Goal: Information Seeking & Learning: Compare options

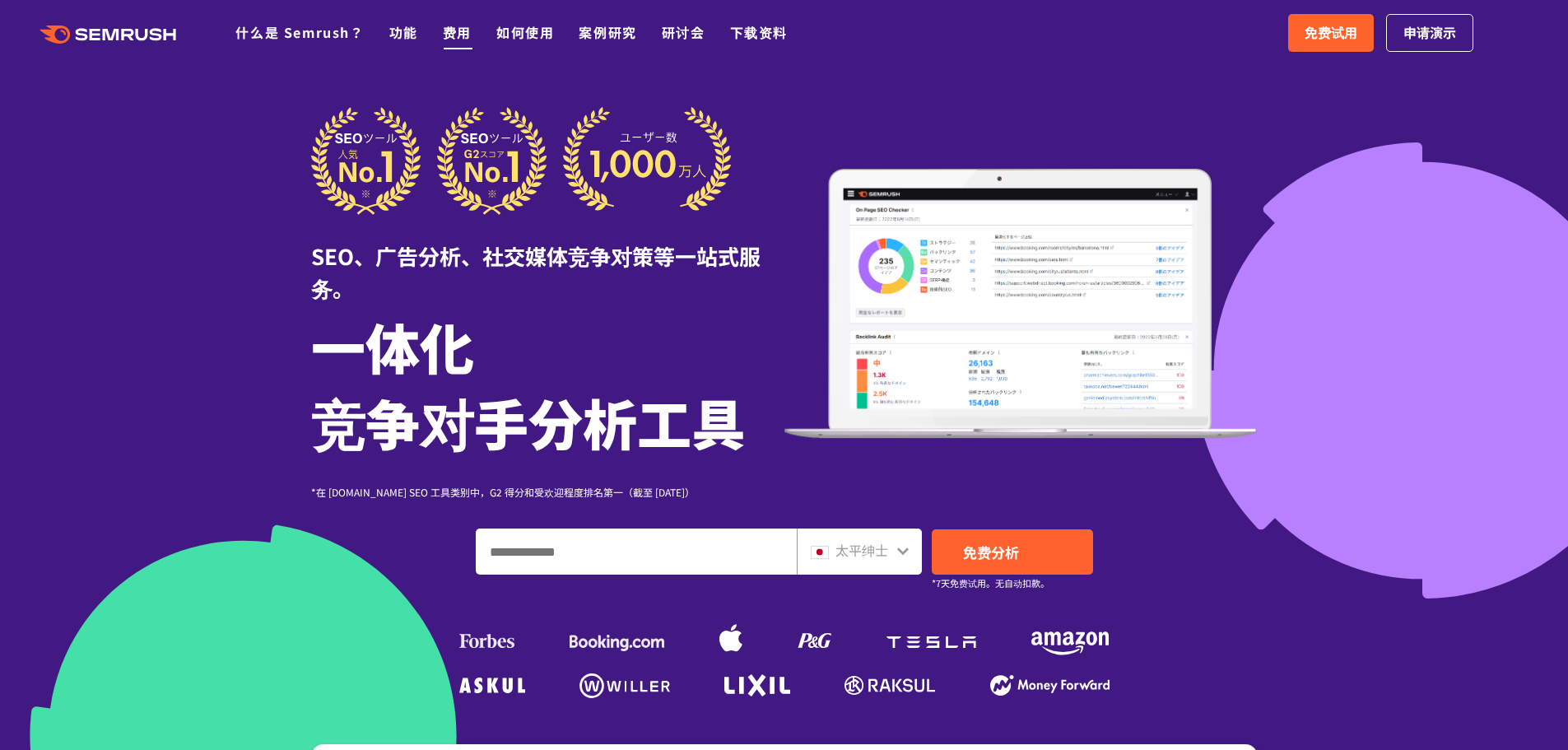
click at [453, 32] on font "费用" at bounding box center [456, 32] width 29 height 20
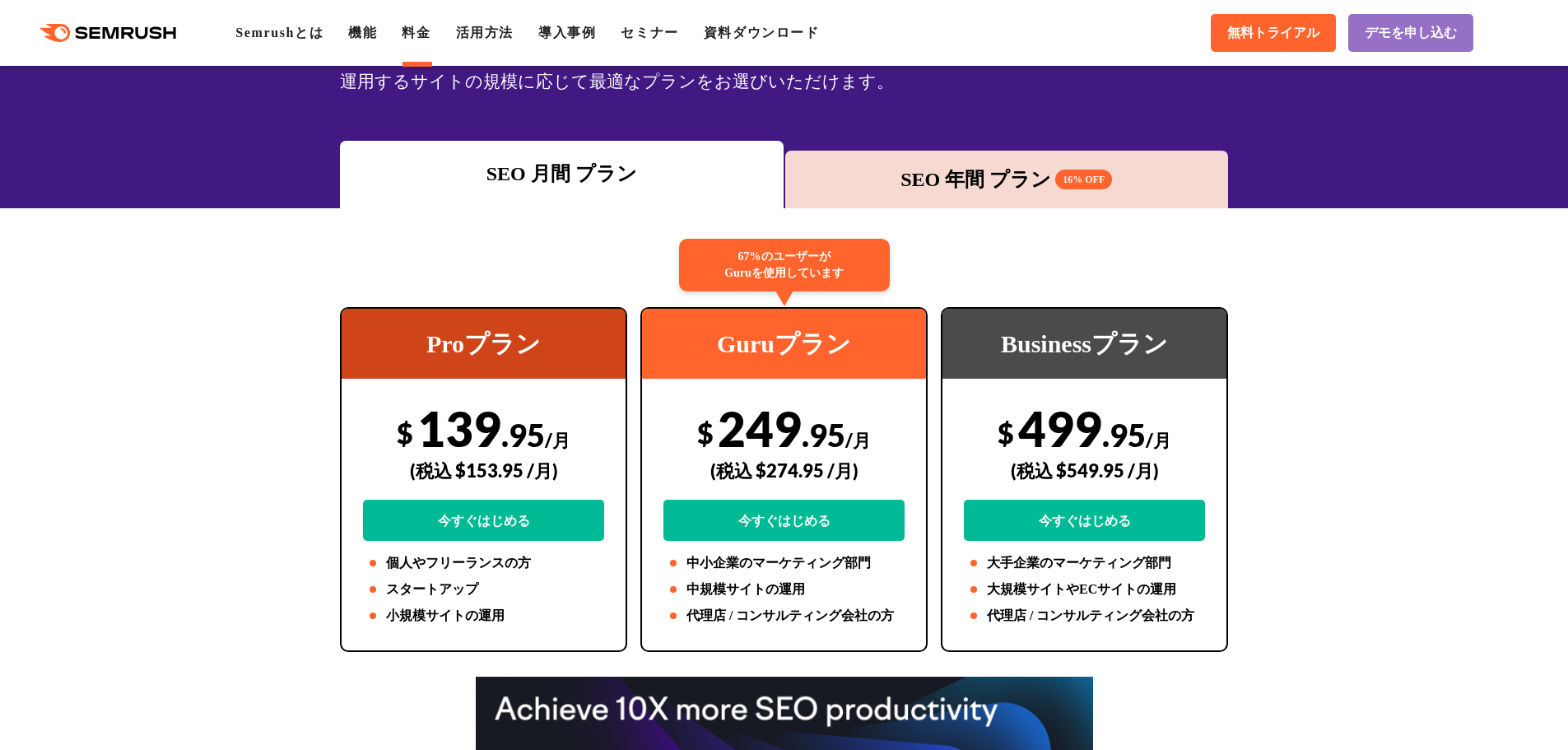
scroll to position [164, 0]
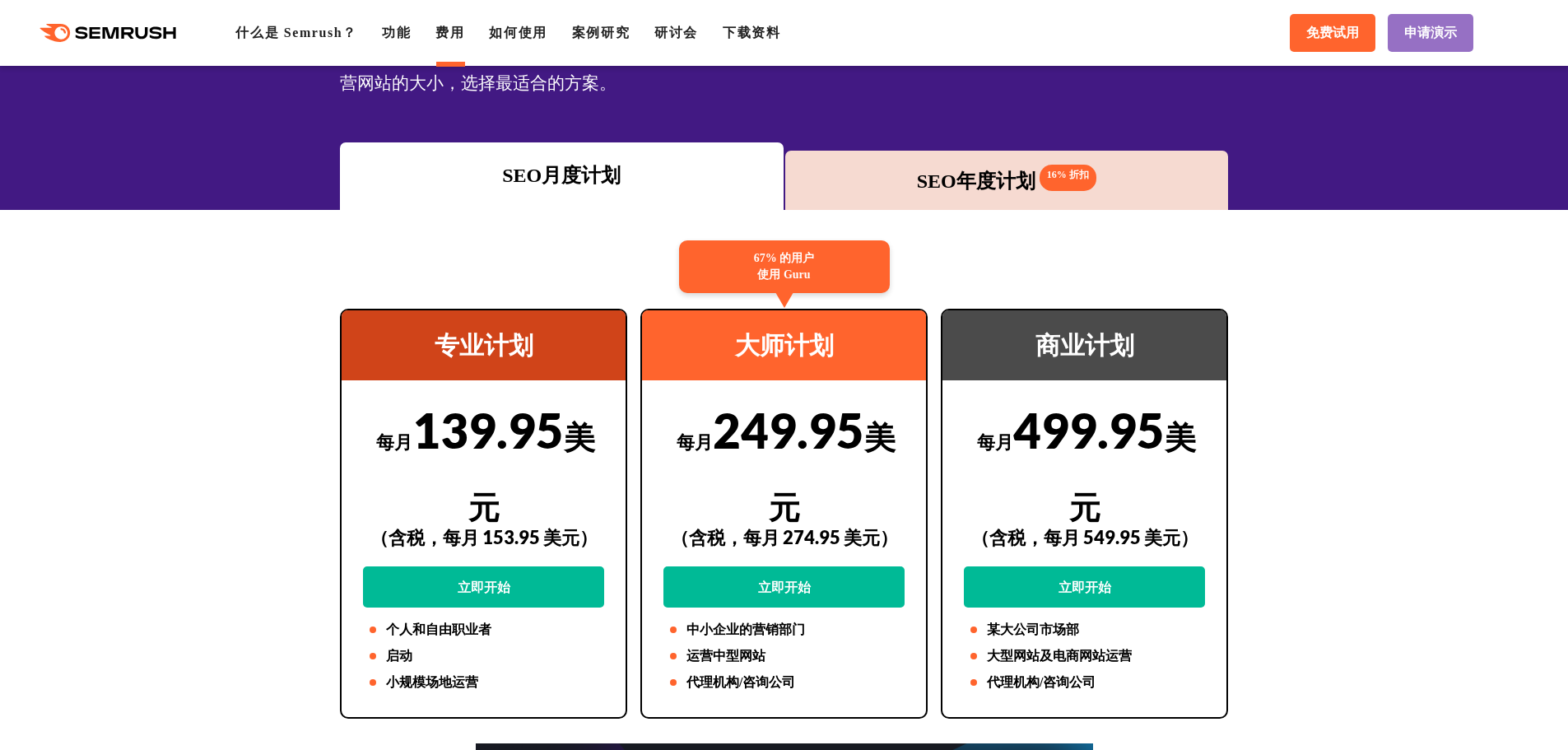
click at [955, 183] on font "SEO年度计划" at bounding box center [976, 181] width 119 height 22
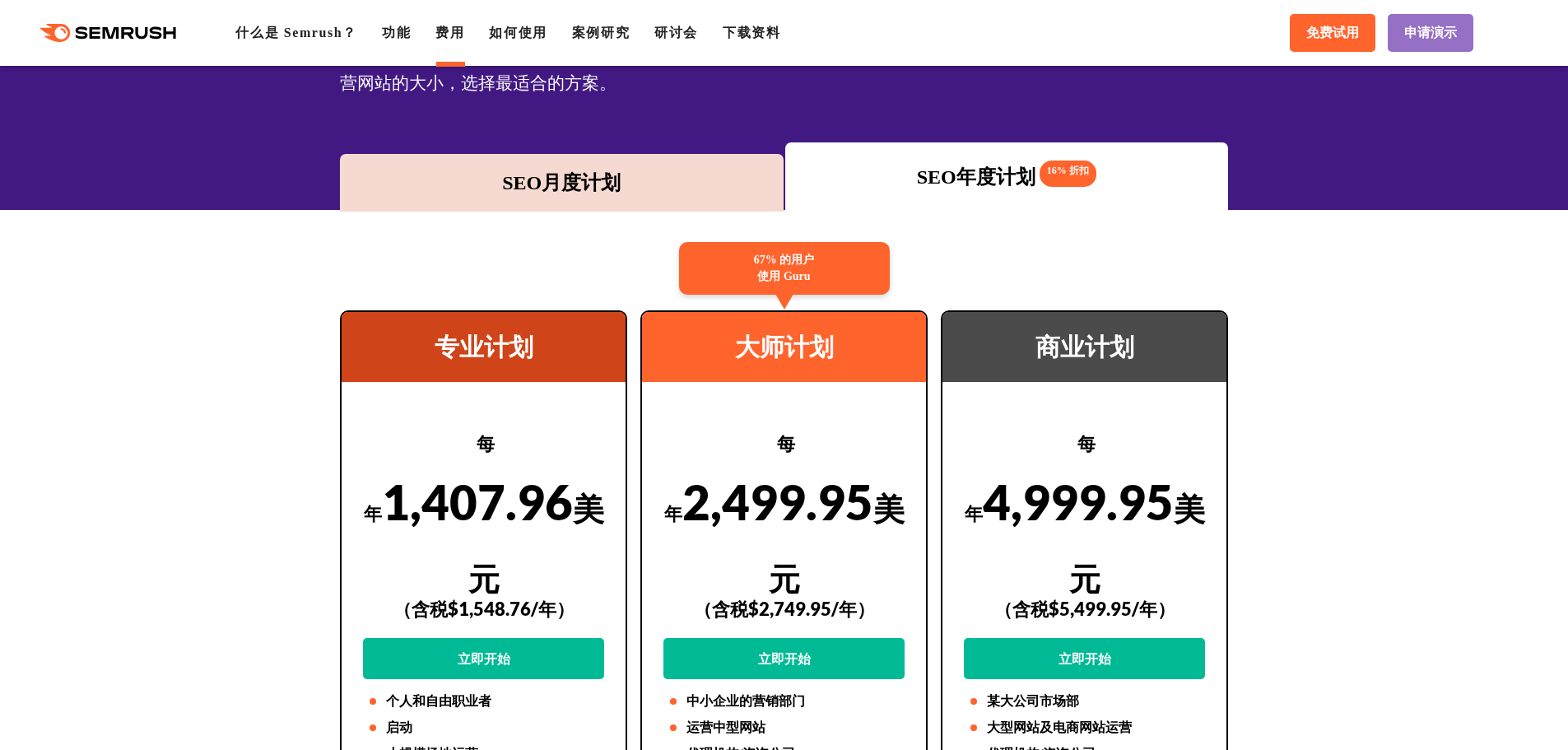
click at [498, 183] on div "SEO月度计划" at bounding box center [562, 183] width 427 height 30
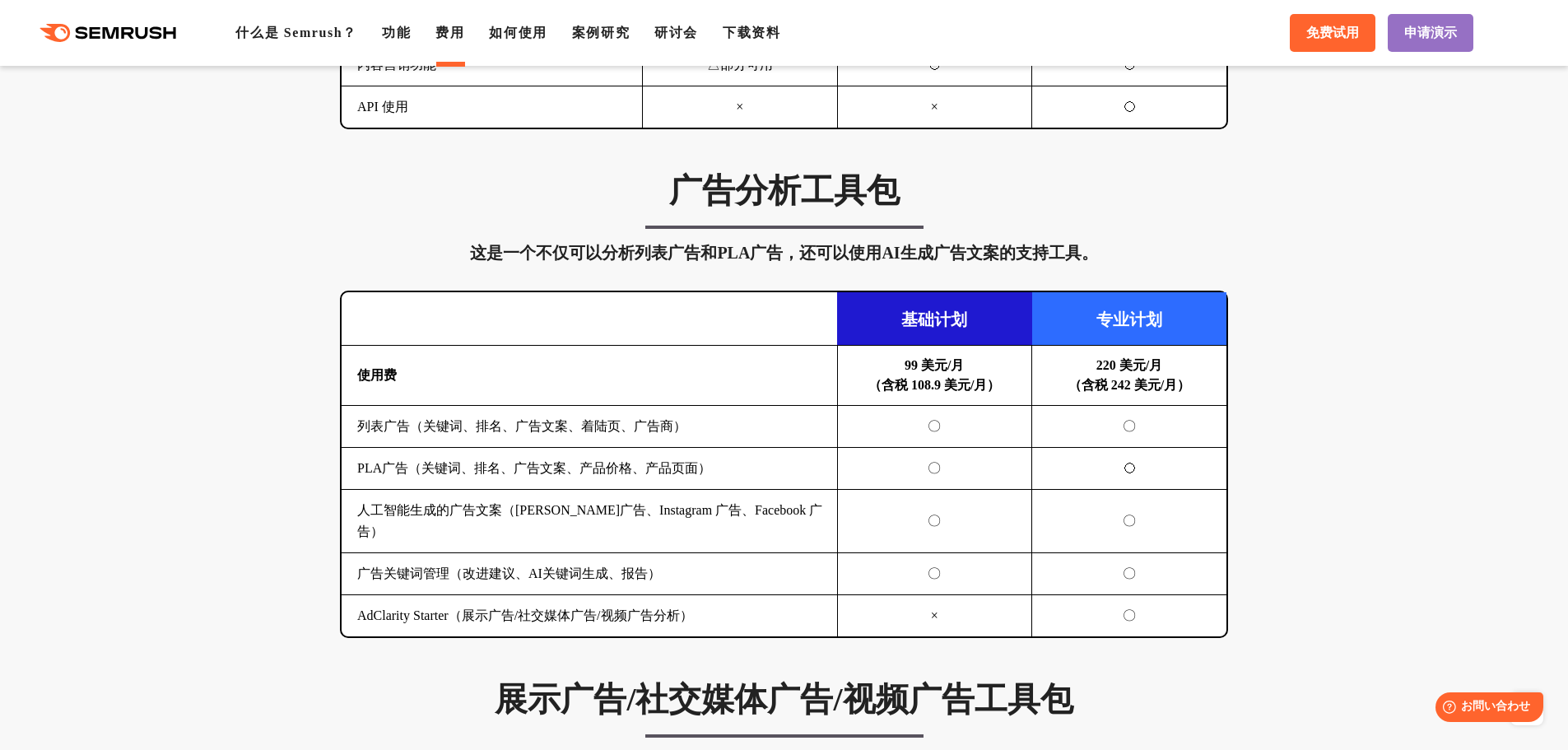
scroll to position [1071, 0]
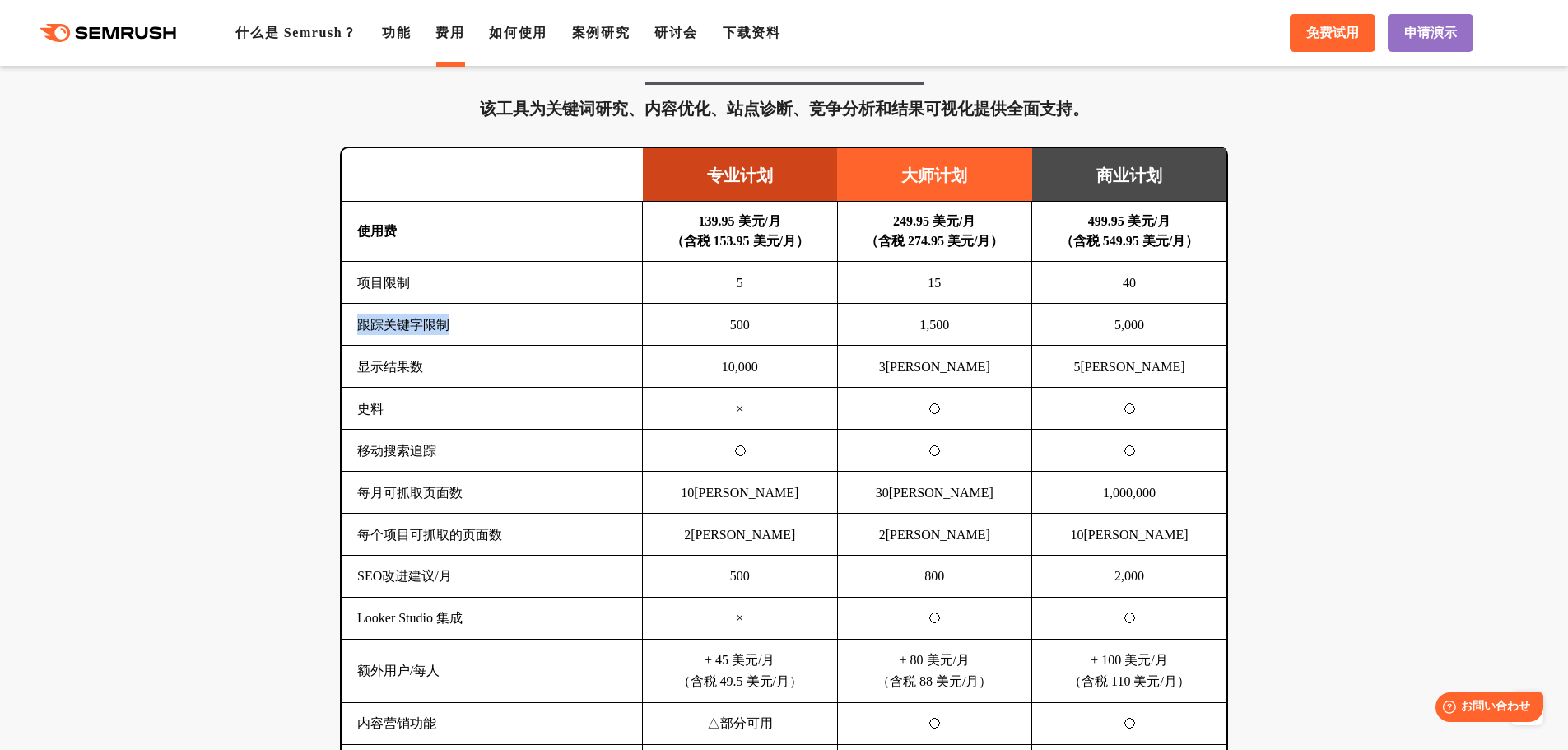
drag, startPoint x: 361, startPoint y: 337, endPoint x: 462, endPoint y: 335, distance: 101.0
click at [462, 335] on td "跟踪关键字限制" at bounding box center [492, 324] width 301 height 42
drag, startPoint x: 906, startPoint y: 330, endPoint x: 1082, endPoint y: 333, distance: 176.0
click at [1043, 335] on tr "跟踪关键字限制 500 1,500 5,000" at bounding box center [784, 324] width 885 height 42
click at [1204, 336] on td "5,000" at bounding box center [1129, 324] width 195 height 42
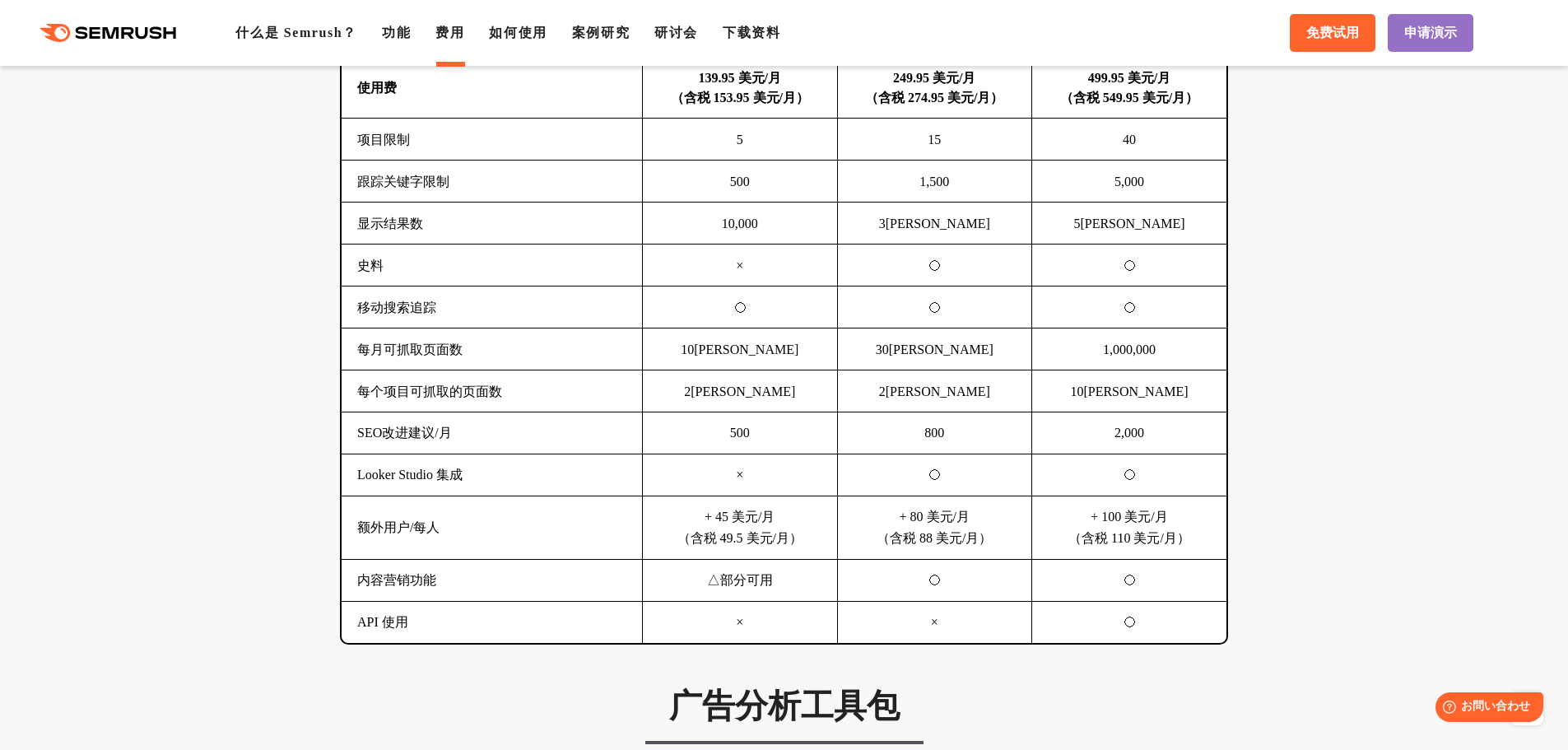
scroll to position [1154, 0]
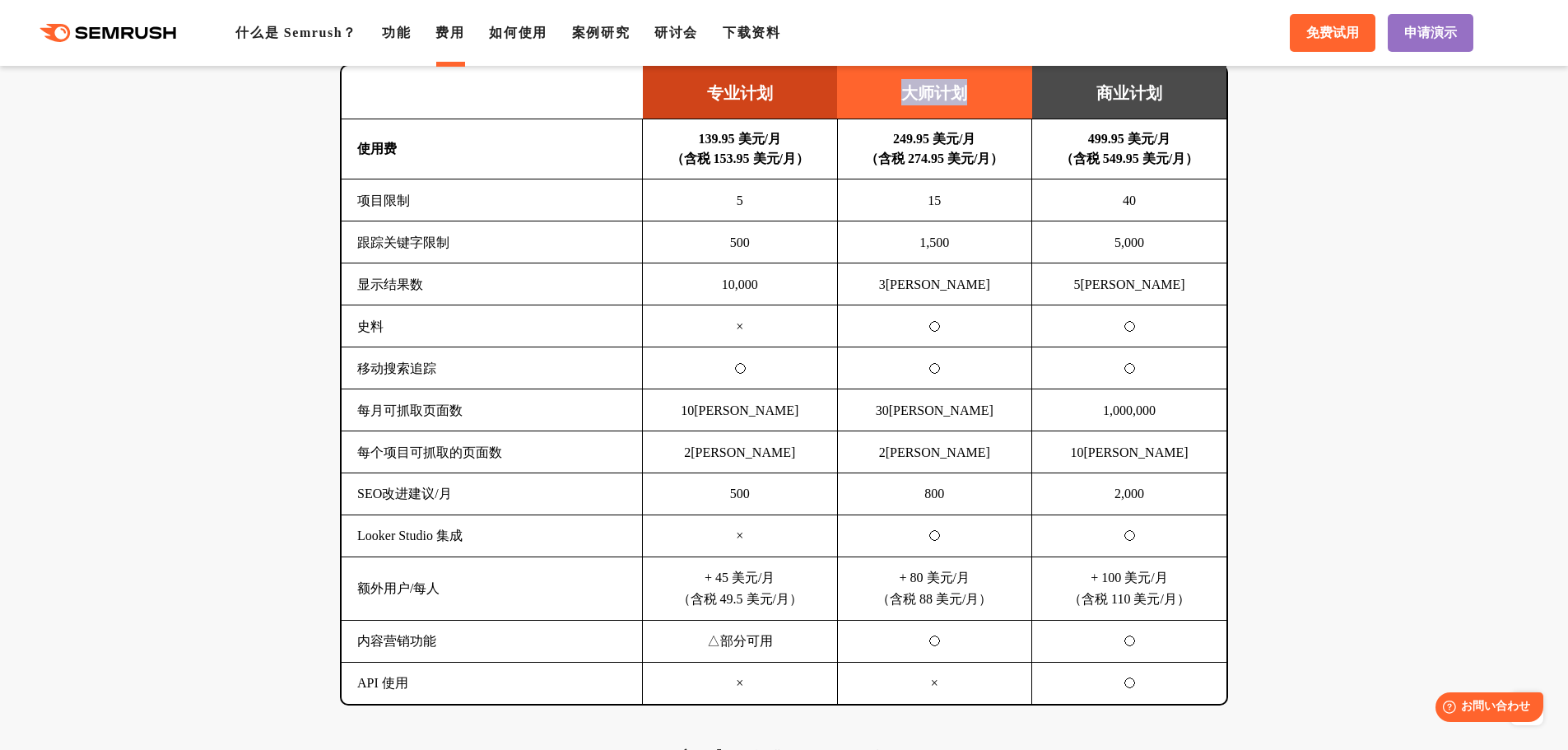
drag, startPoint x: 884, startPoint y: 95, endPoint x: 967, endPoint y: 111, distance: 84.5
click at [989, 95] on td "大师计划" at bounding box center [935, 93] width 195 height 53
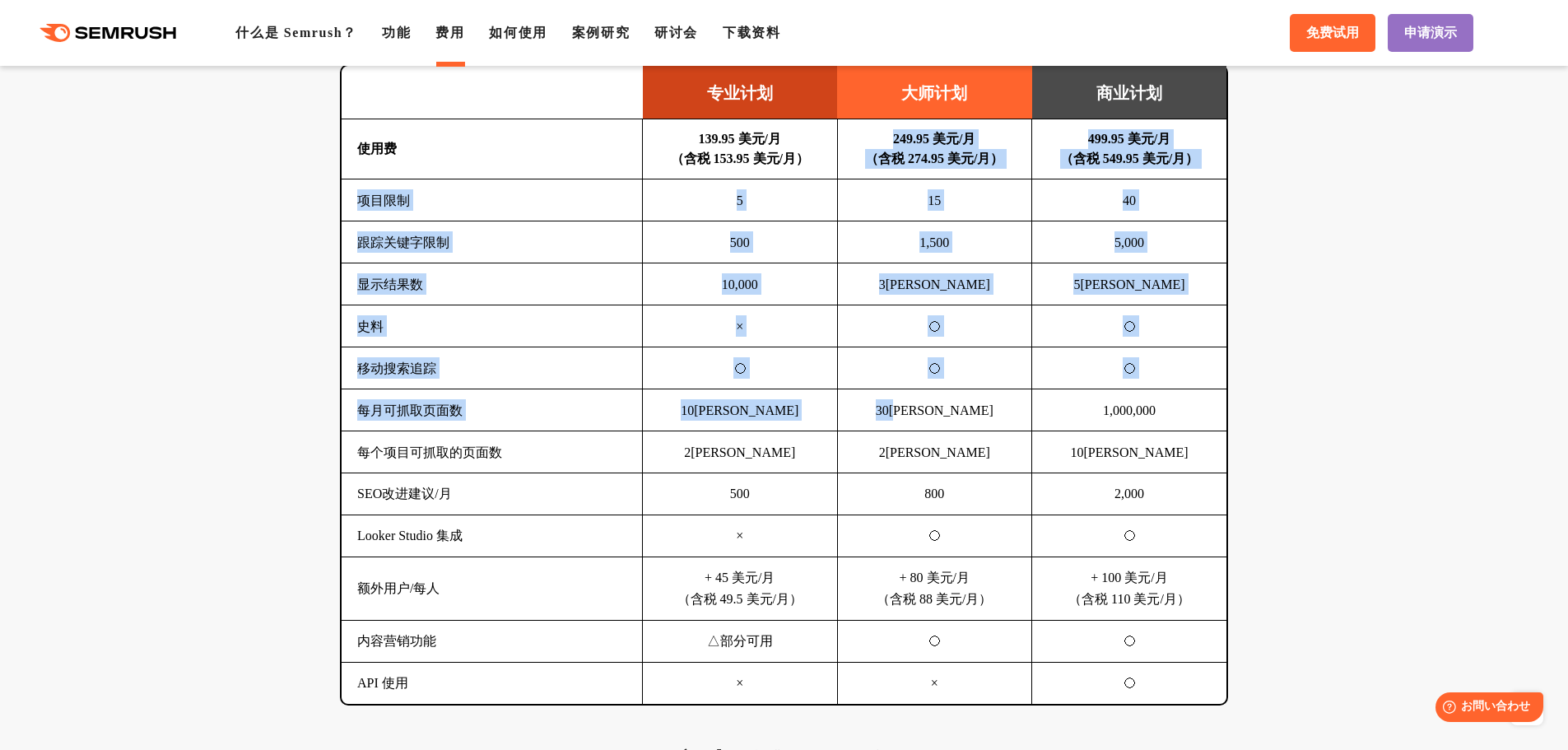
drag, startPoint x: 875, startPoint y: 140, endPoint x: 973, endPoint y: 422, distance: 298.5
click at [974, 420] on tbody "使用费 139.95 美元/月 （含税 153.95 美元/月） 249.95 美元/月 （含税 274.95 美元/月） 499.95 美元/月 （含税 5…" at bounding box center [784, 411] width 885 height 585
drag, startPoint x: 1009, startPoint y: 185, endPoint x: 972, endPoint y: 163, distance: 43.0
click at [1010, 184] on td "15" at bounding box center [935, 200] width 195 height 42
click at [924, 140] on font "249.95 美元/月" at bounding box center [935, 139] width 83 height 14
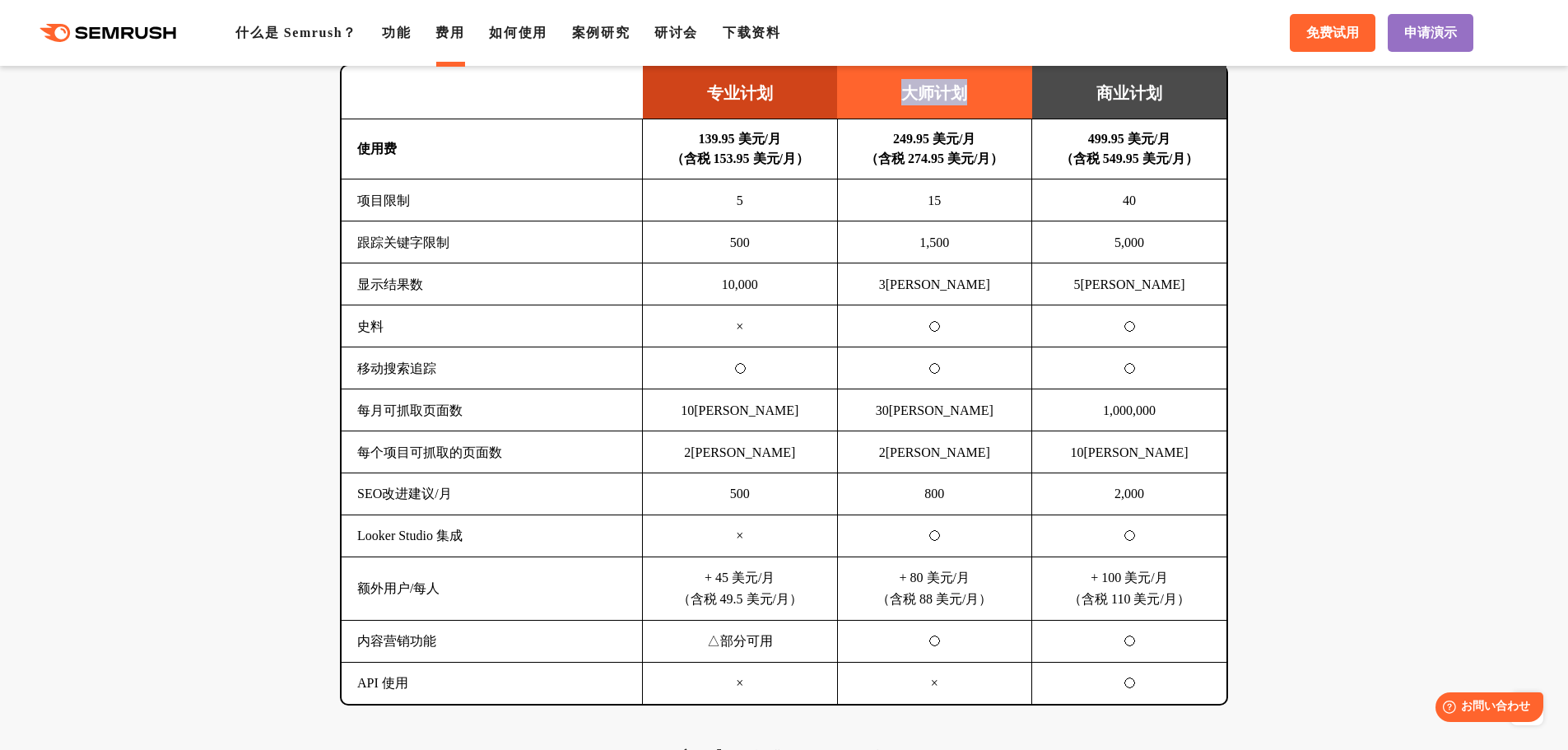
drag, startPoint x: 899, startPoint y: 98, endPoint x: 982, endPoint y: 100, distance: 83.0
click at [982, 100] on td "大师计划" at bounding box center [935, 93] width 195 height 53
drag, startPoint x: 903, startPoint y: 431, endPoint x: 987, endPoint y: 431, distance: 84.0
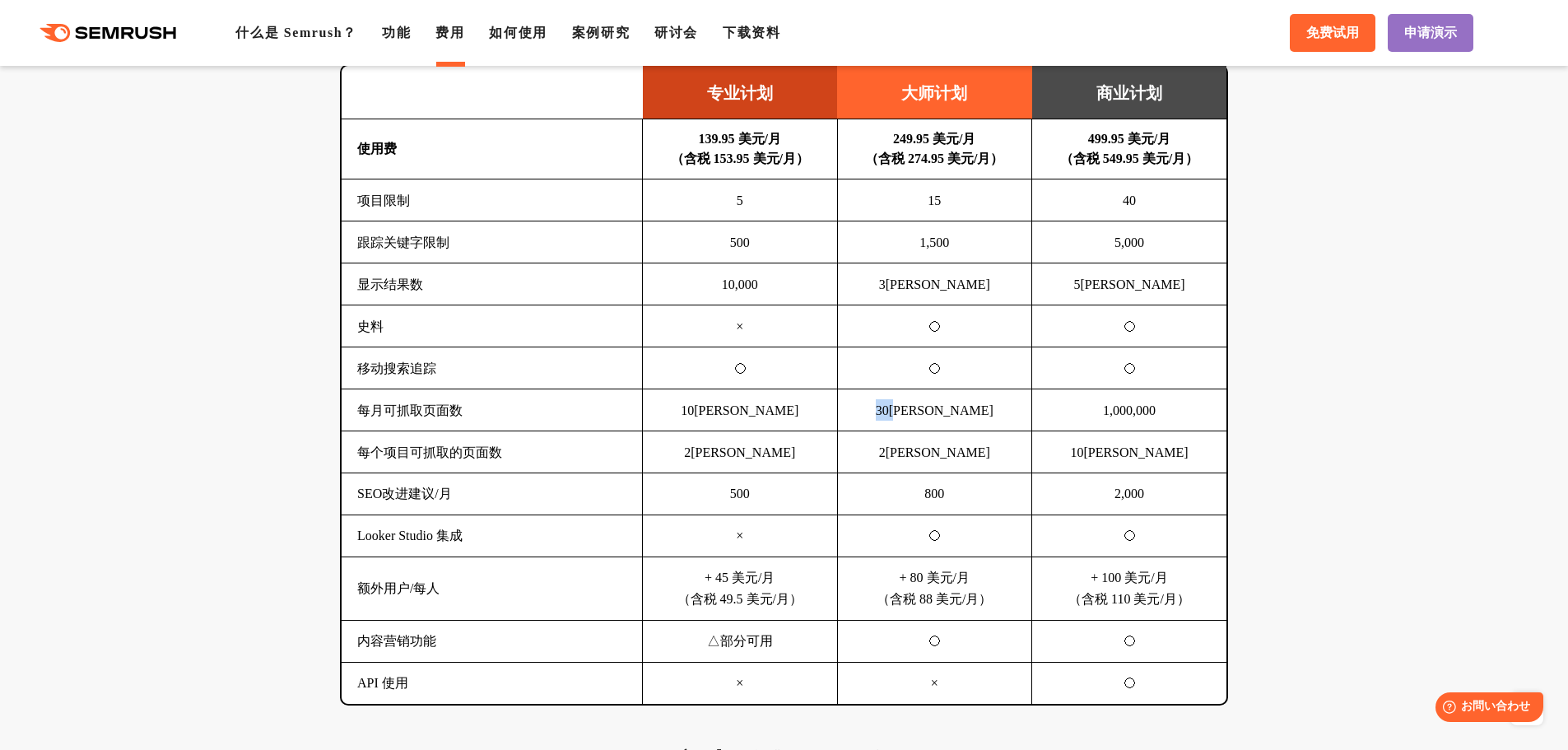
click at [987, 431] on td "30[PERSON_NAME]" at bounding box center [935, 409] width 195 height 42
click at [988, 431] on td "30[PERSON_NAME]" at bounding box center [935, 409] width 195 height 42
drag, startPoint x: 345, startPoint y: 464, endPoint x: 968, endPoint y: 464, distance: 623.0
click at [968, 464] on tr "每个项目可抓取的页面数 2[PERSON_NAME]2[PERSON_NAME]10[PERSON_NAME]" at bounding box center [784, 452] width 885 height 42
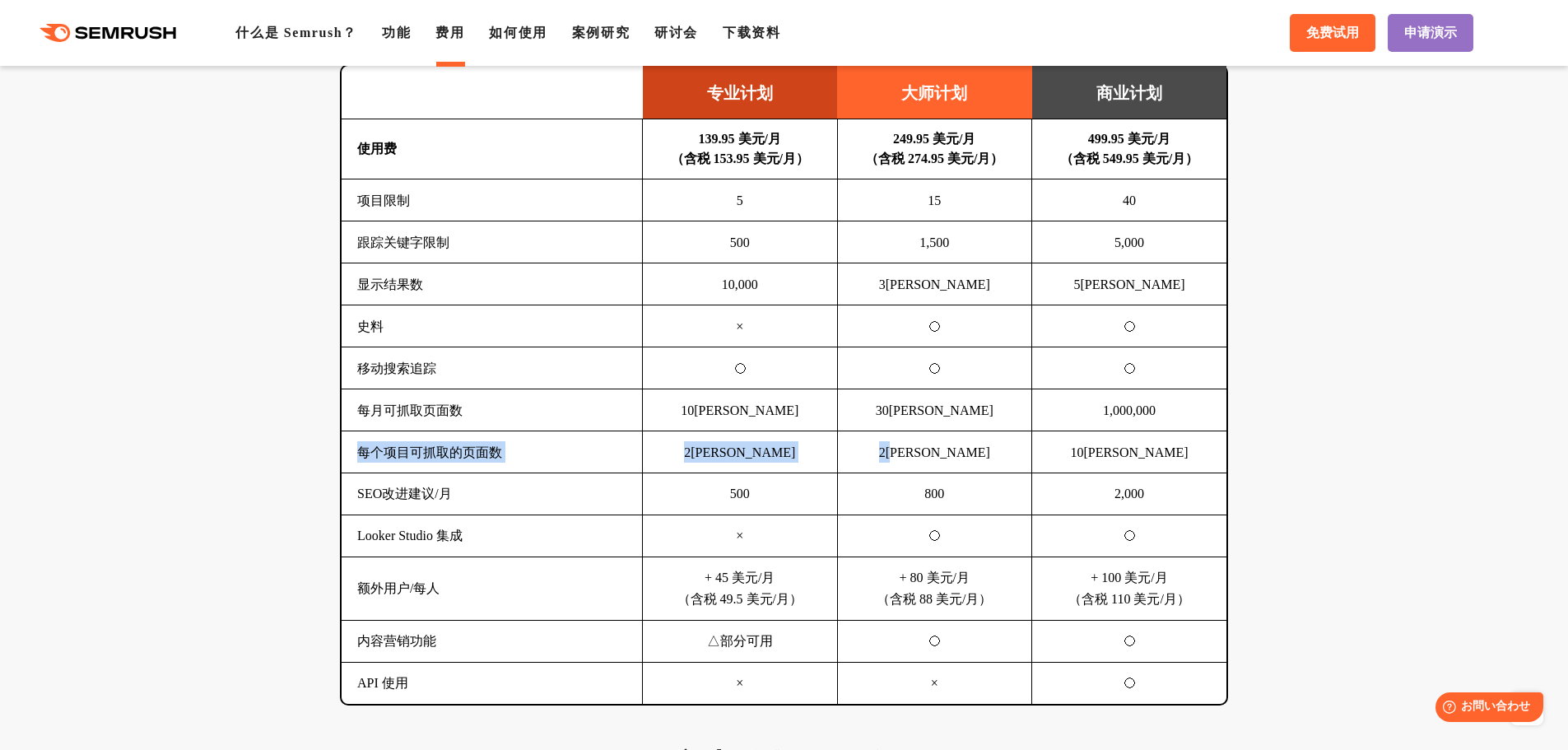
click at [976, 458] on td "2[PERSON_NAME]" at bounding box center [935, 452] width 195 height 42
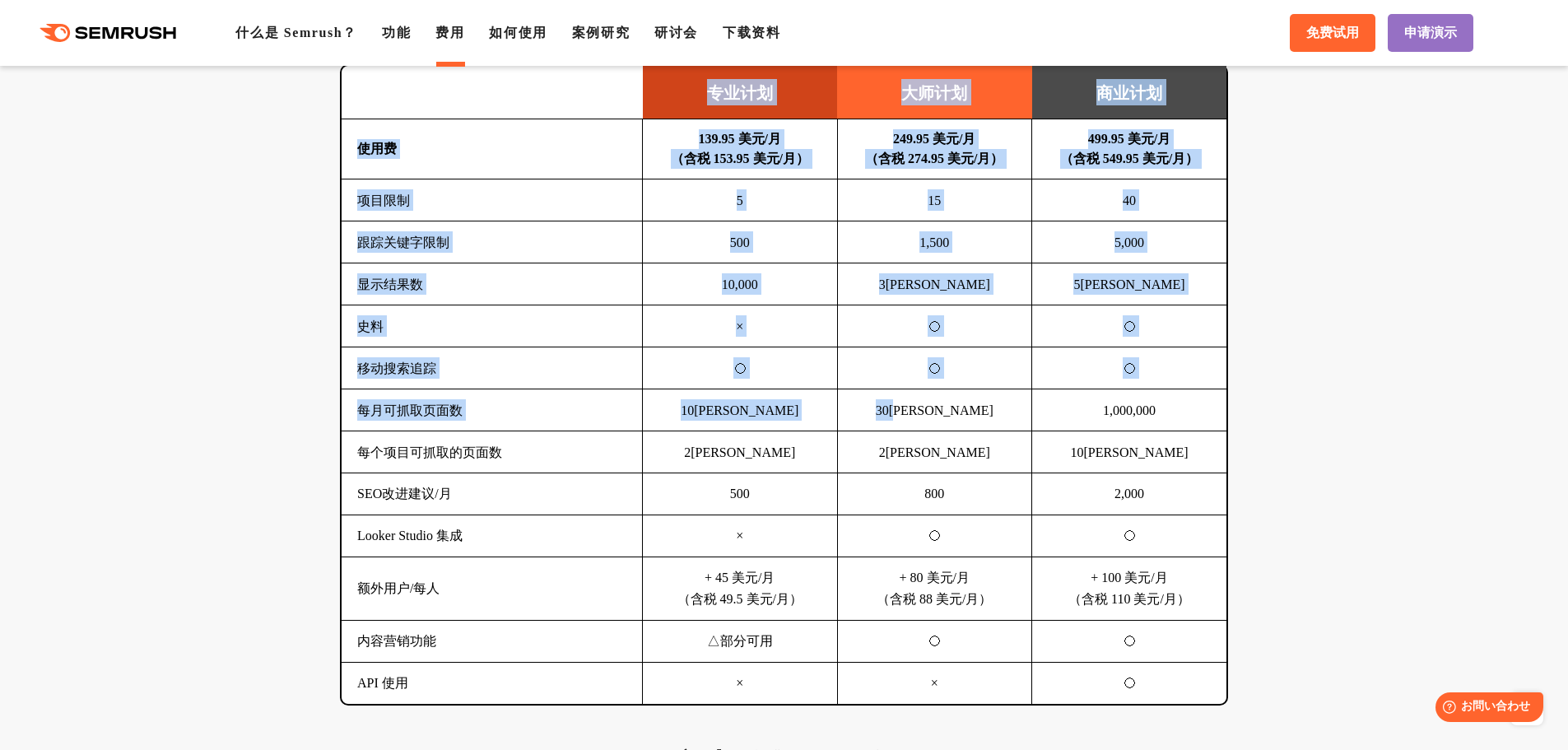
drag, startPoint x: 934, startPoint y: 419, endPoint x: 336, endPoint y: 421, distance: 598.0
click at [336, 421] on div "SEO分析工具包 该工具为关键词研究、内容优化、站点诊断、竞争分析和结果可视化提供全面支持。 向侧面滑动 专业计划 大师计划 商业计划 使用费 139.95 …" at bounding box center [784, 325] width 921 height 762
click at [935, 431] on td "30[PERSON_NAME]" at bounding box center [935, 409] width 195 height 42
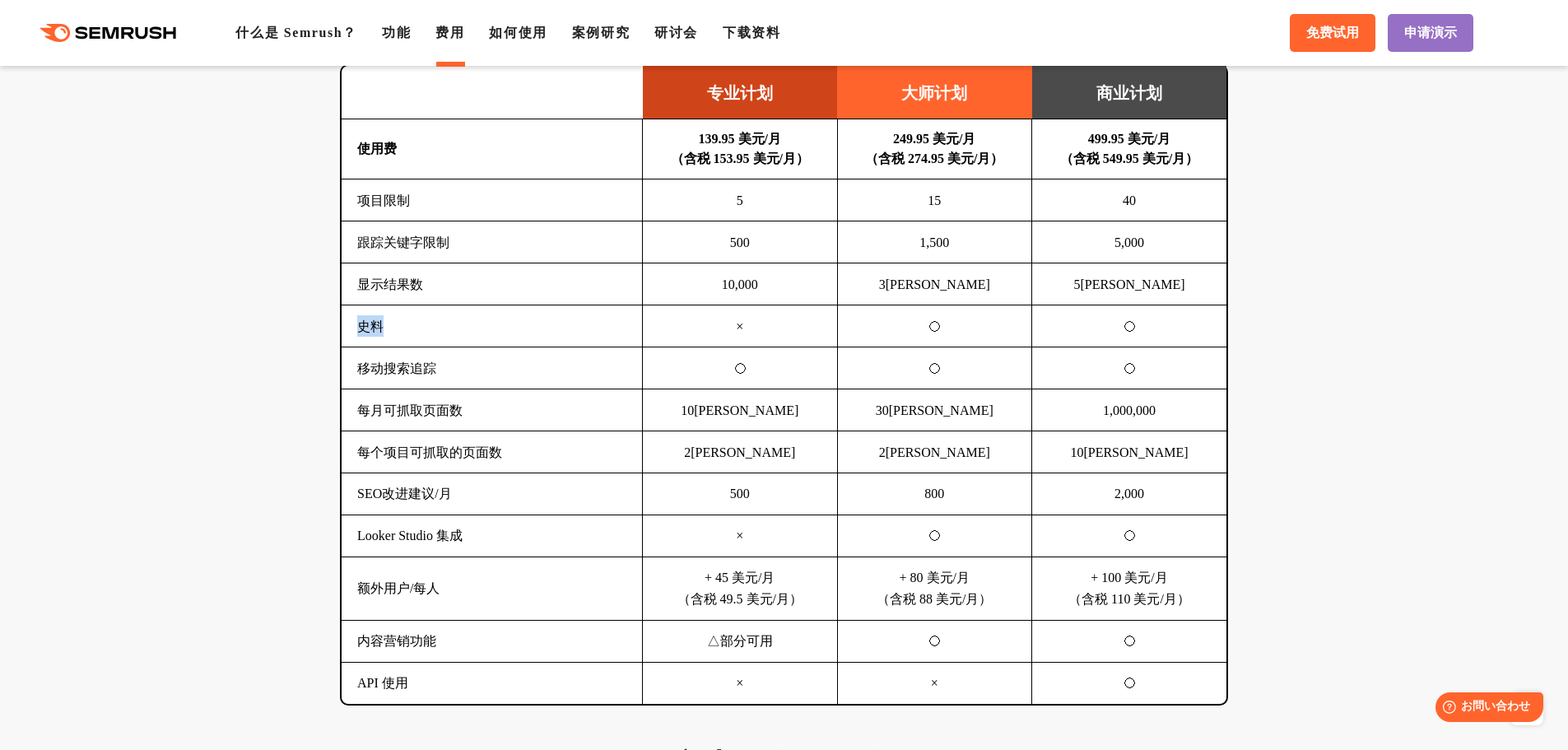
drag, startPoint x: 363, startPoint y: 339, endPoint x: 391, endPoint y: 336, distance: 28.2
click at [391, 336] on td "史料" at bounding box center [492, 326] width 301 height 42
click at [945, 346] on td "◯" at bounding box center [935, 326] width 195 height 42
drag, startPoint x: 354, startPoint y: 377, endPoint x: 482, endPoint y: 378, distance: 128.0
click at [482, 378] on td "移动搜索追踪" at bounding box center [492, 367] width 301 height 42
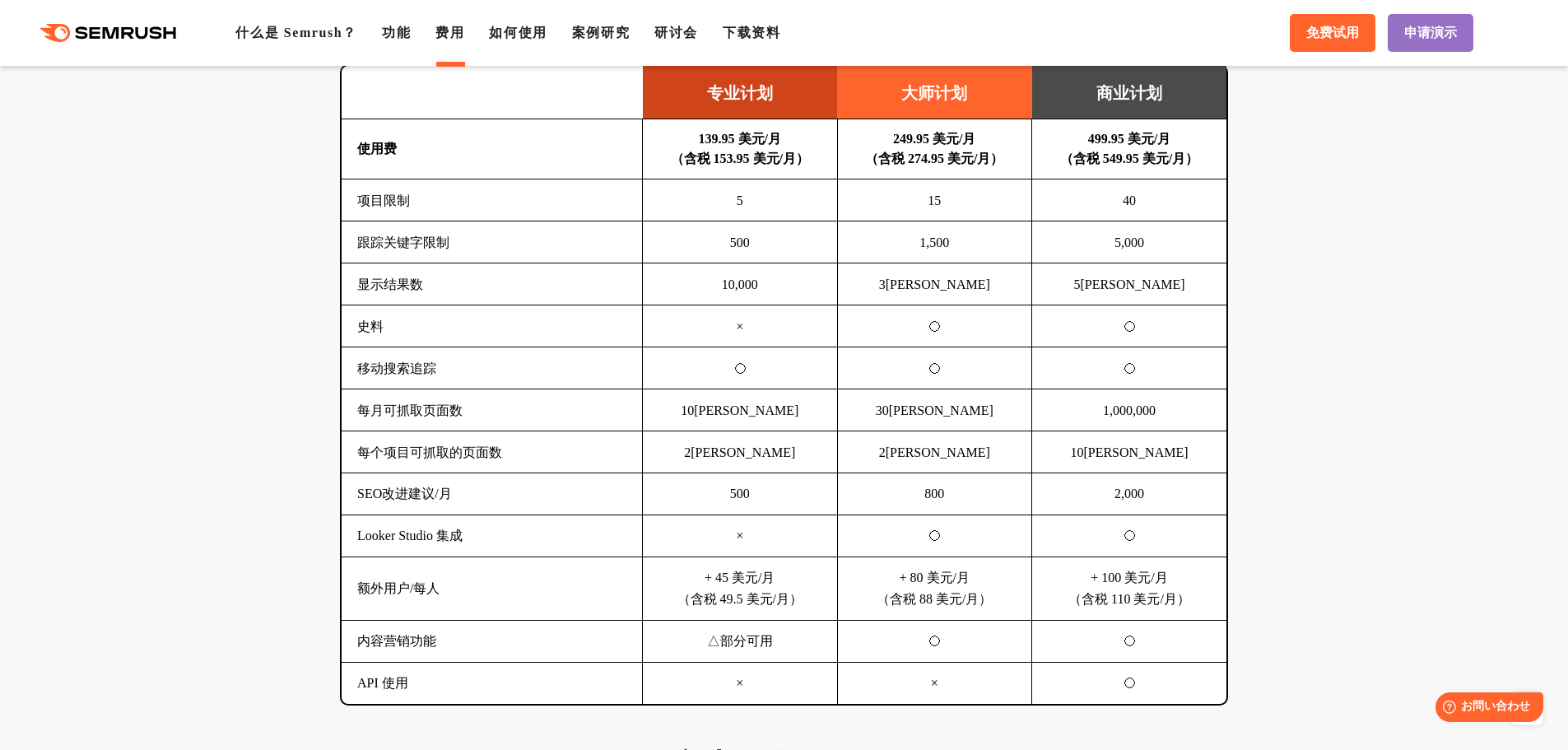
click at [938, 376] on font "◯" at bounding box center [934, 368] width 13 height 14
drag, startPoint x: 359, startPoint y: 205, endPoint x: 442, endPoint y: 205, distance: 83.0
click at [442, 205] on td "项目限制" at bounding box center [492, 200] width 301 height 42
drag, startPoint x: 928, startPoint y: 209, endPoint x: 942, endPoint y: 206, distance: 14.3
click at [942, 206] on td "15" at bounding box center [935, 200] width 195 height 42
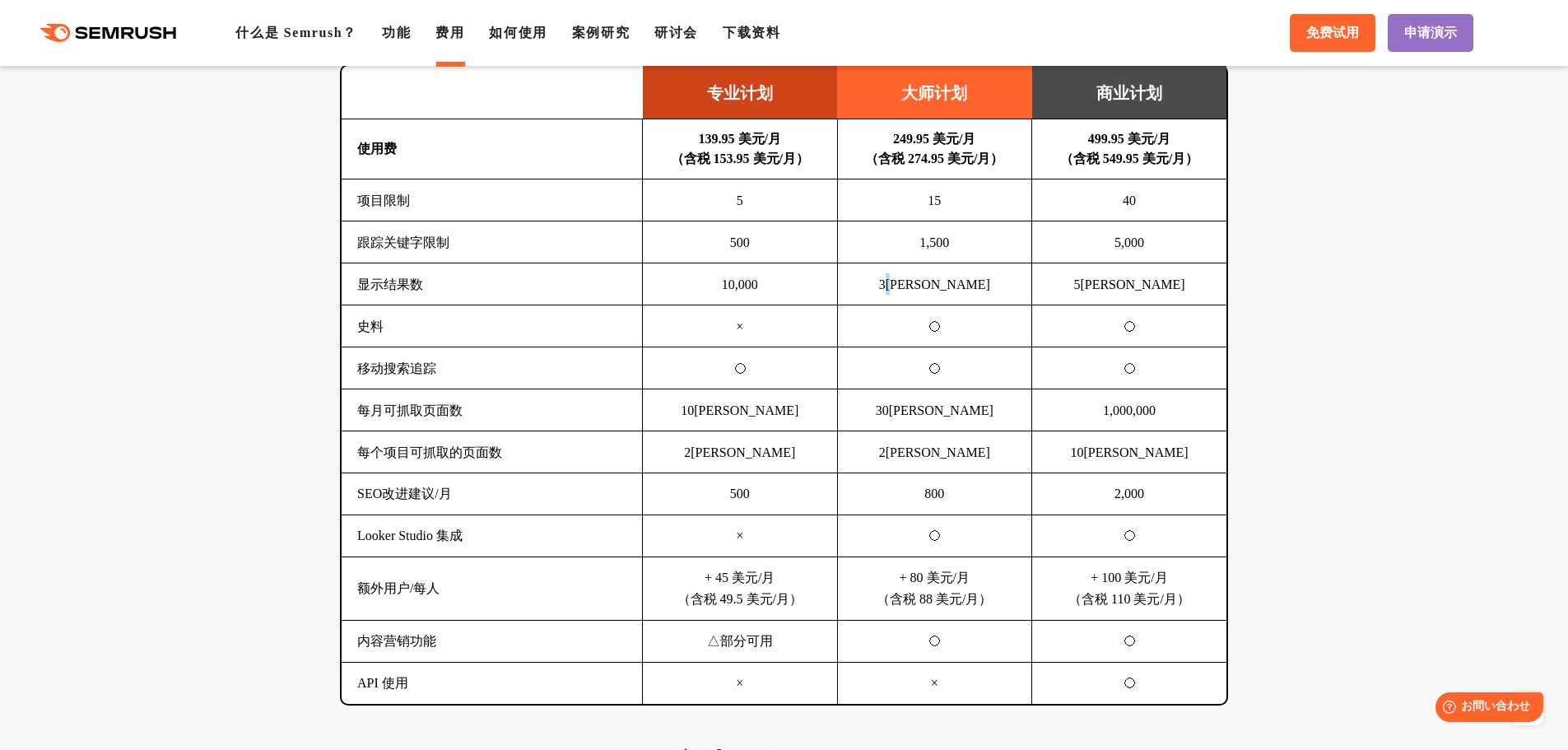
drag, startPoint x: 937, startPoint y: 293, endPoint x: 1106, endPoint y: 296, distance: 169.0
click at [1015, 292] on td "3[PERSON_NAME]" at bounding box center [935, 283] width 195 height 42
drag, startPoint x: 1118, startPoint y: 296, endPoint x: 1176, endPoint y: 292, distance: 58.1
click at [1176, 292] on td "5[PERSON_NAME]" at bounding box center [1129, 283] width 195 height 42
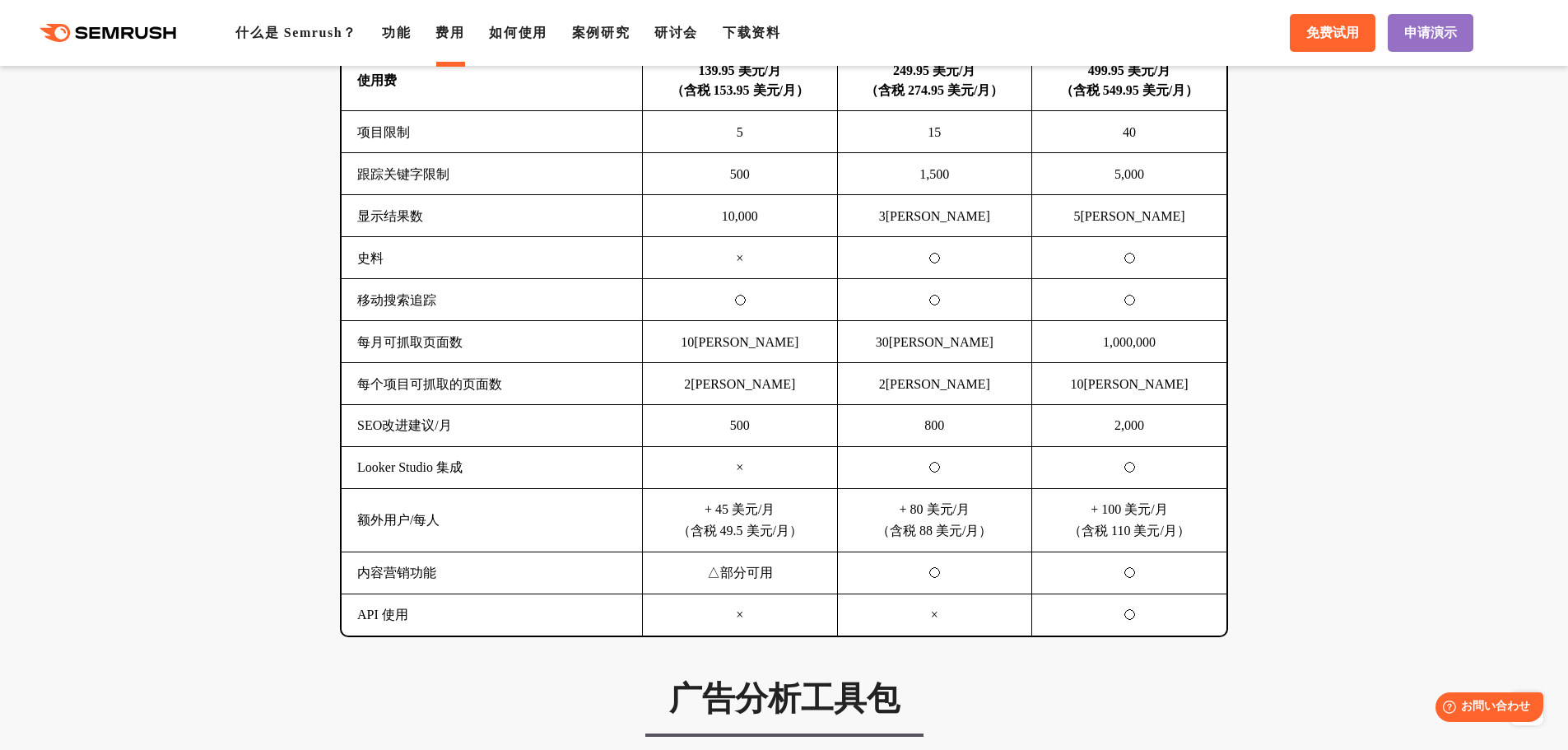
scroll to position [1235, 0]
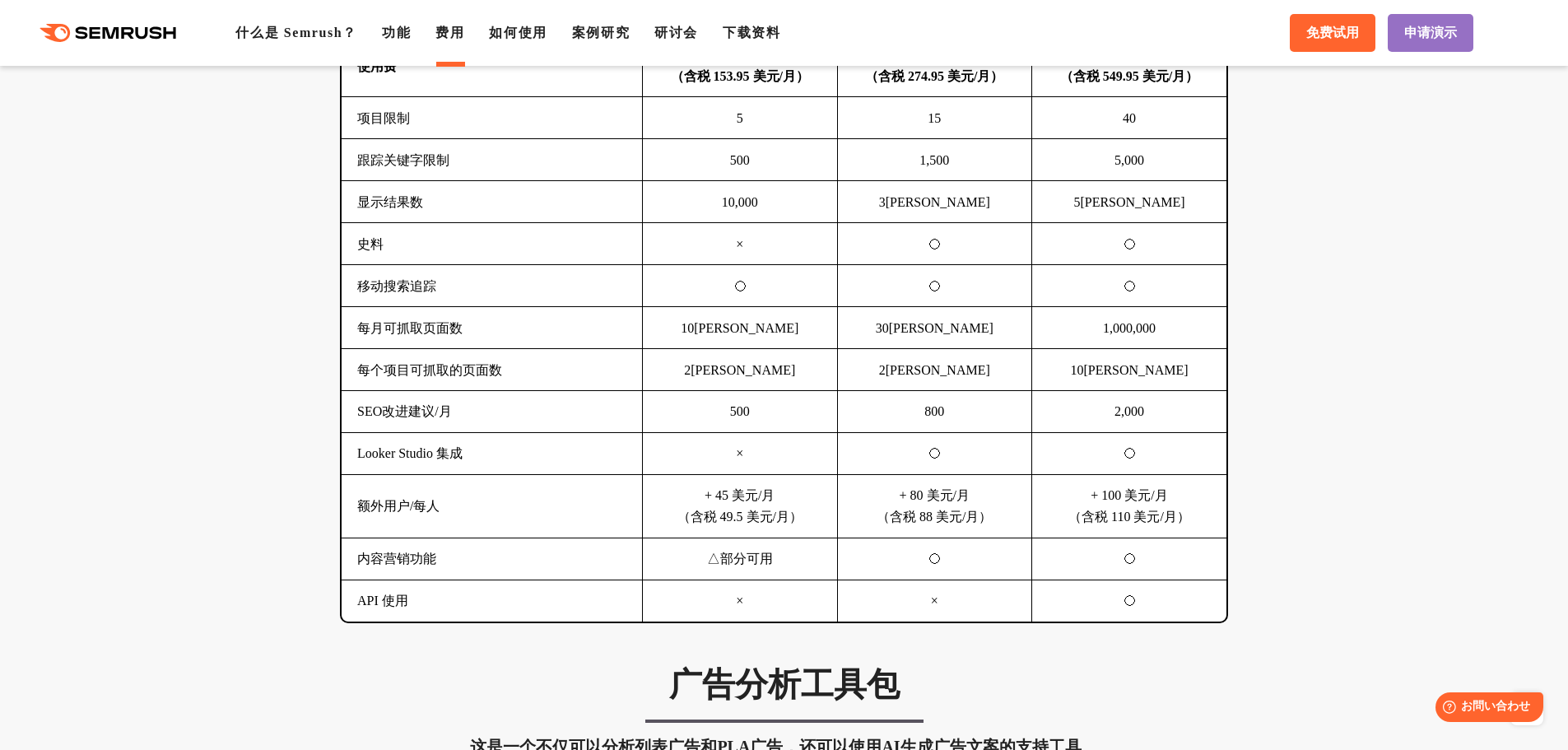
drag, startPoint x: 924, startPoint y: 627, endPoint x: 935, endPoint y: 623, distance: 11.7
click at [935, 621] on td "×" at bounding box center [935, 600] width 195 height 41
drag, startPoint x: 368, startPoint y: 585, endPoint x: 717, endPoint y: 583, distance: 349.0
click at [475, 578] on td "内容营销功能" at bounding box center [492, 558] width 301 height 42
drag, startPoint x: 923, startPoint y: 583, endPoint x: 972, endPoint y: 581, distance: 49.0
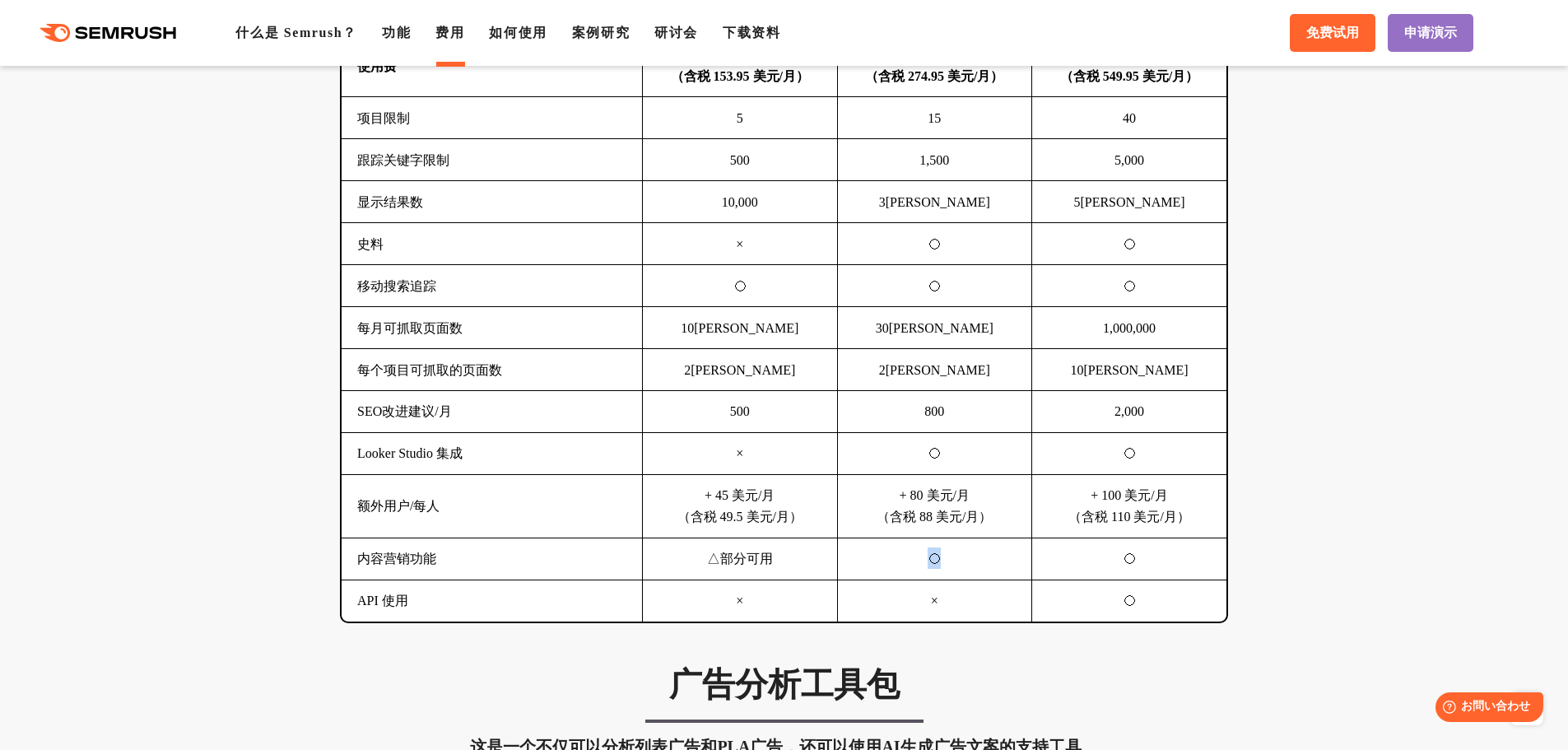
click at [972, 580] on td "◯" at bounding box center [935, 558] width 195 height 42
drag, startPoint x: 900, startPoint y: 509, endPoint x: 1024, endPoint y: 527, distance: 125.3
click at [1024, 527] on td "+ 80 美元/月 （含税 88 美元/月）" at bounding box center [935, 506] width 195 height 63
click at [1016, 535] on td "+ 80 美元/月 （含税 88 美元/月）" at bounding box center [935, 506] width 195 height 63
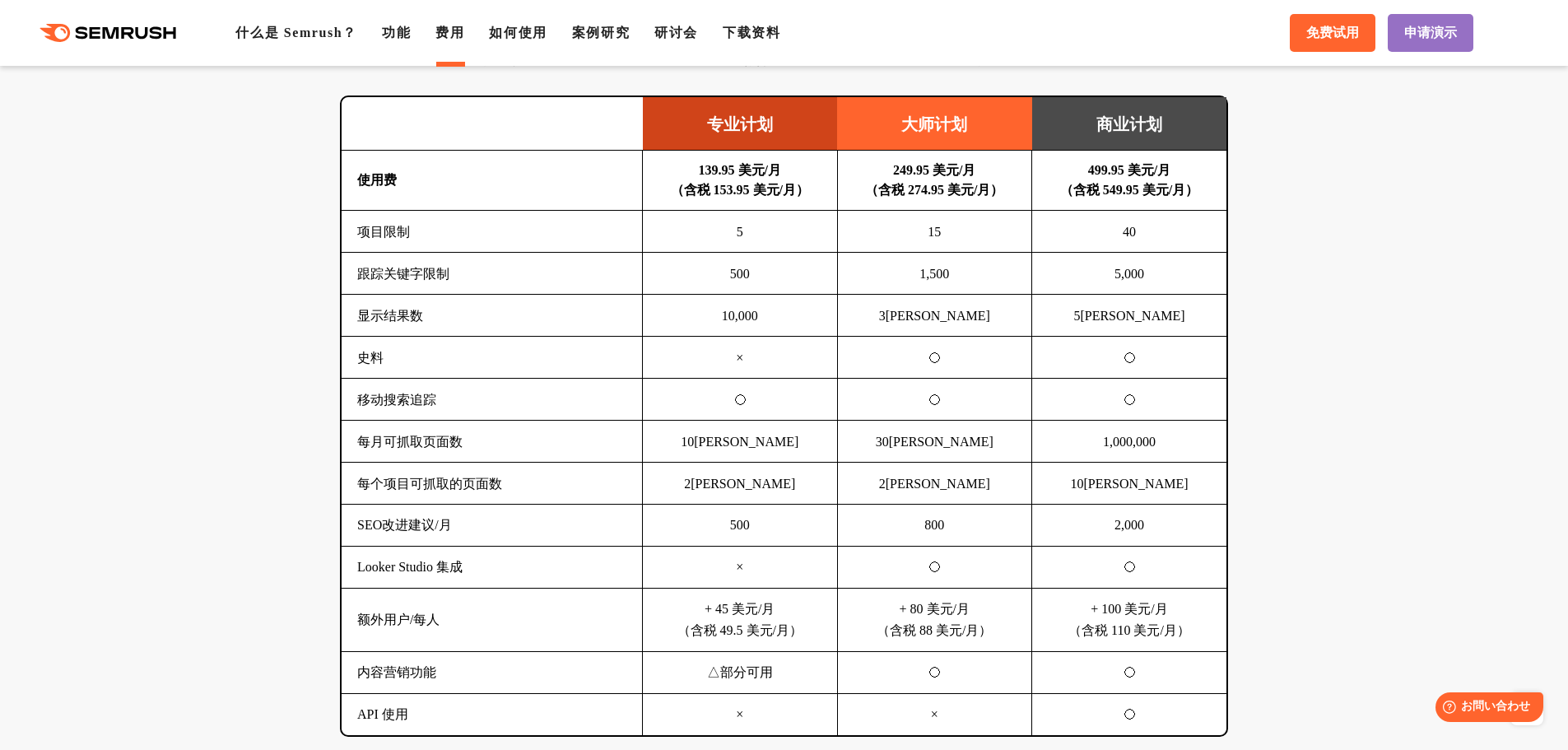
scroll to position [1154, 0]
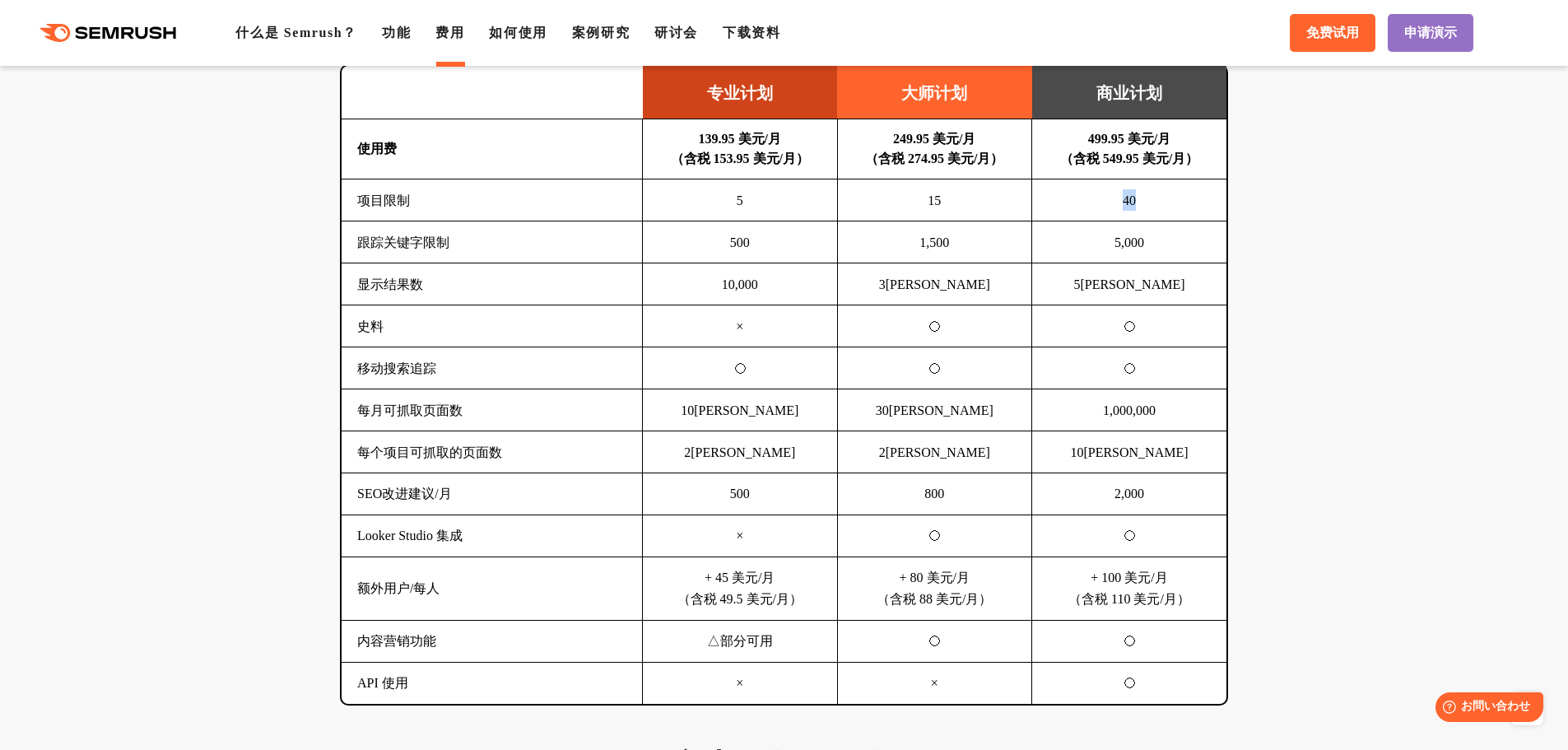
drag, startPoint x: 1119, startPoint y: 206, endPoint x: 1148, endPoint y: 210, distance: 29.3
click at [1148, 210] on td "40" at bounding box center [1129, 200] width 195 height 42
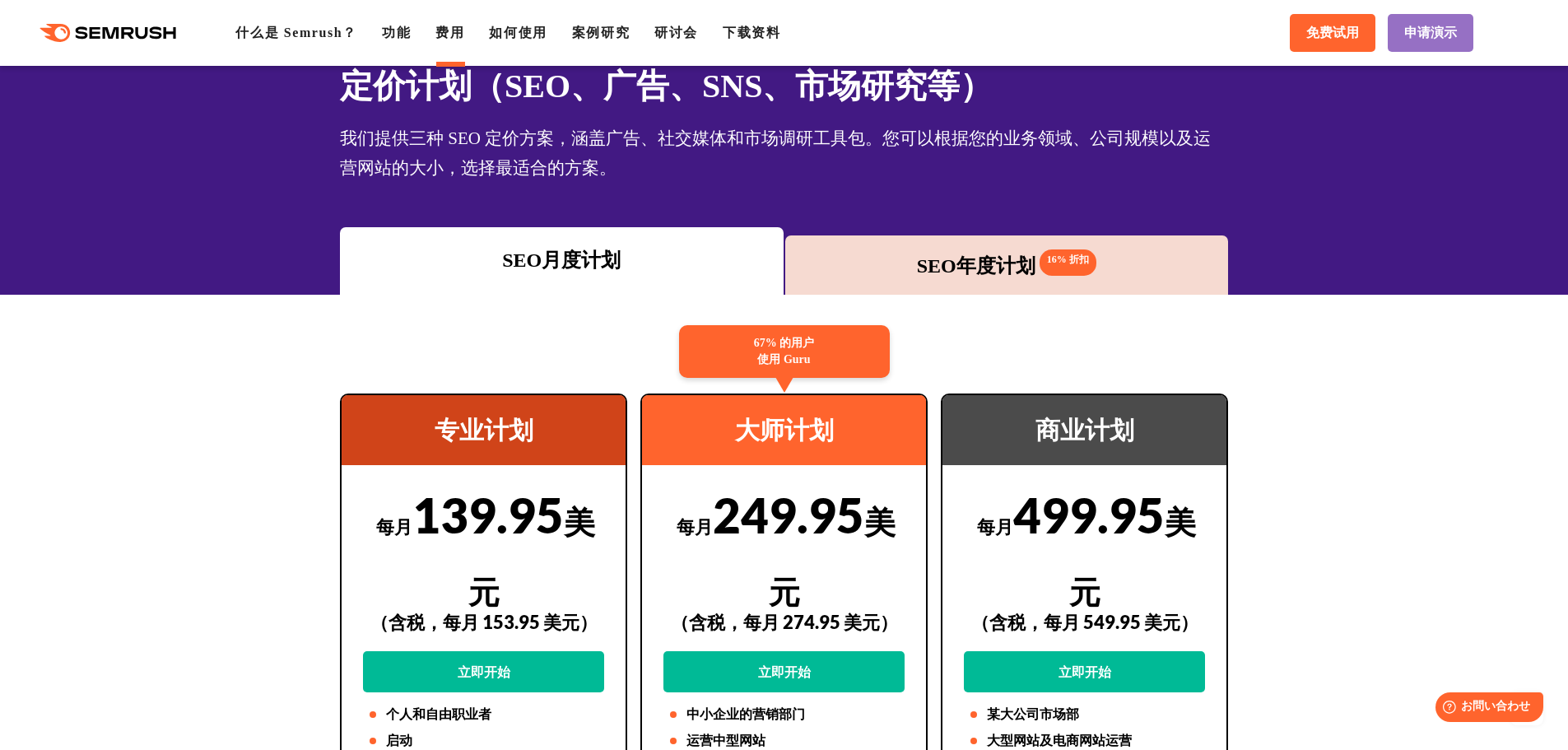
scroll to position [0, 0]
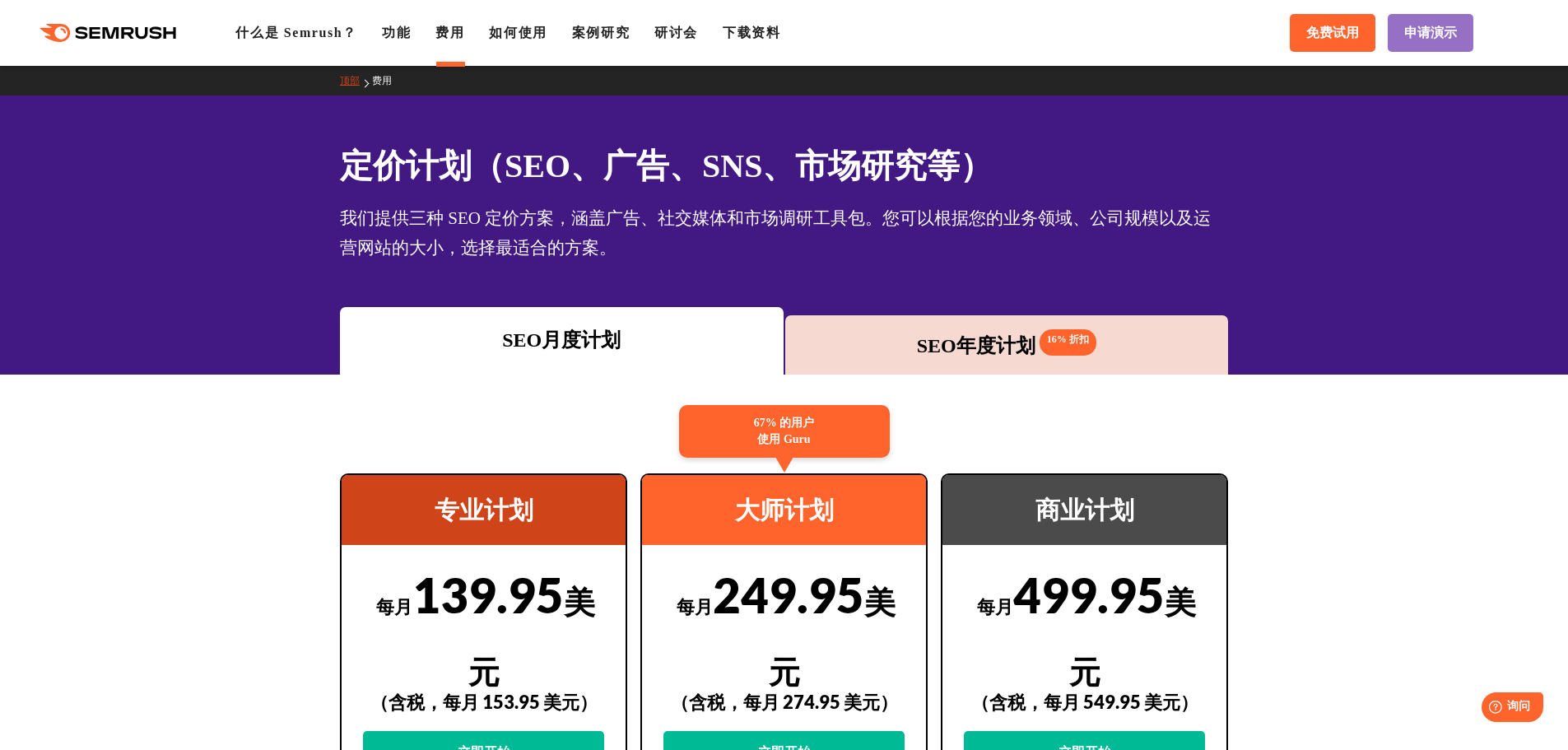
click at [971, 336] on font "SEO年度计划" at bounding box center [976, 346] width 119 height 22
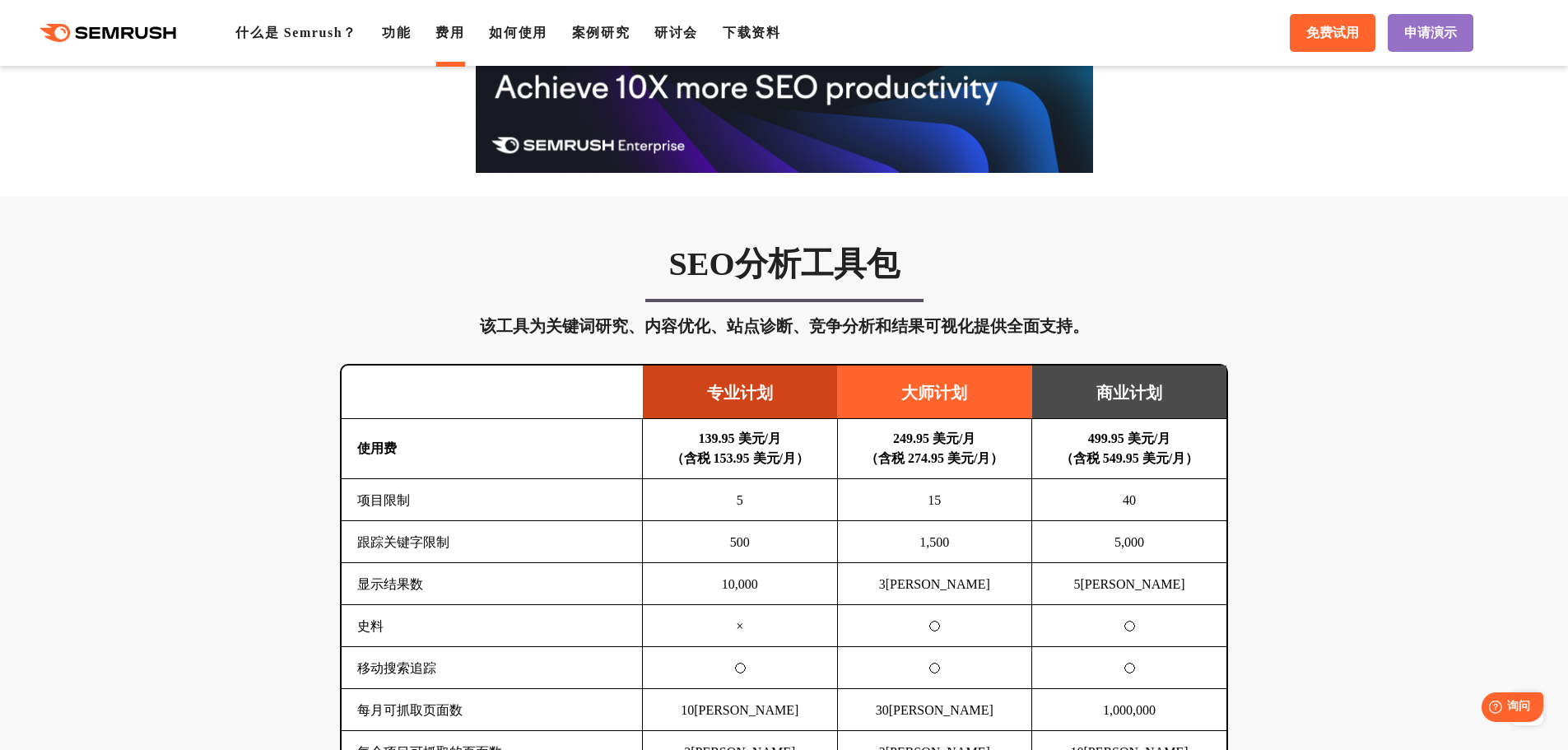
scroll to position [906, 0]
